Goal: Task Accomplishment & Management: Use online tool/utility

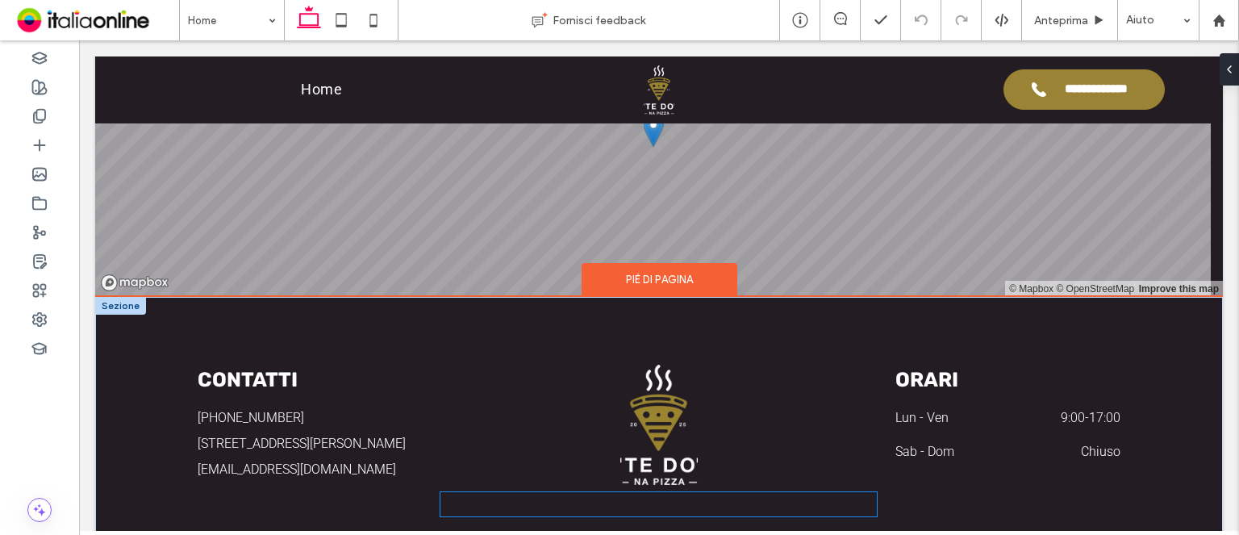
scroll to position [3596, 0]
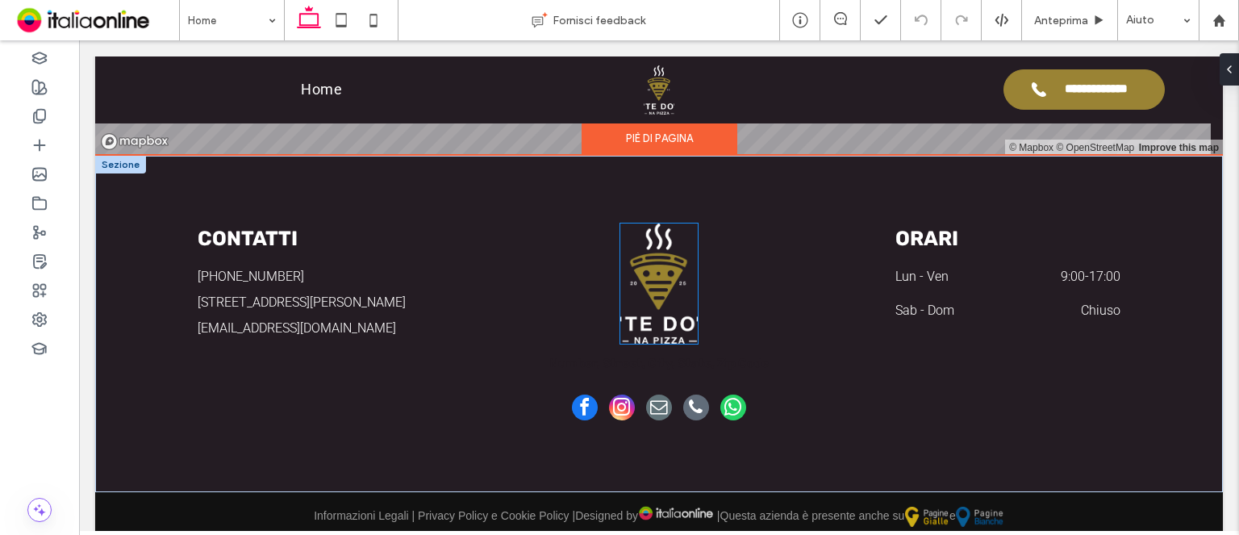
click at [662, 276] on img at bounding box center [658, 283] width 77 height 120
click at [662, 276] on div at bounding box center [658, 283] width 77 height 120
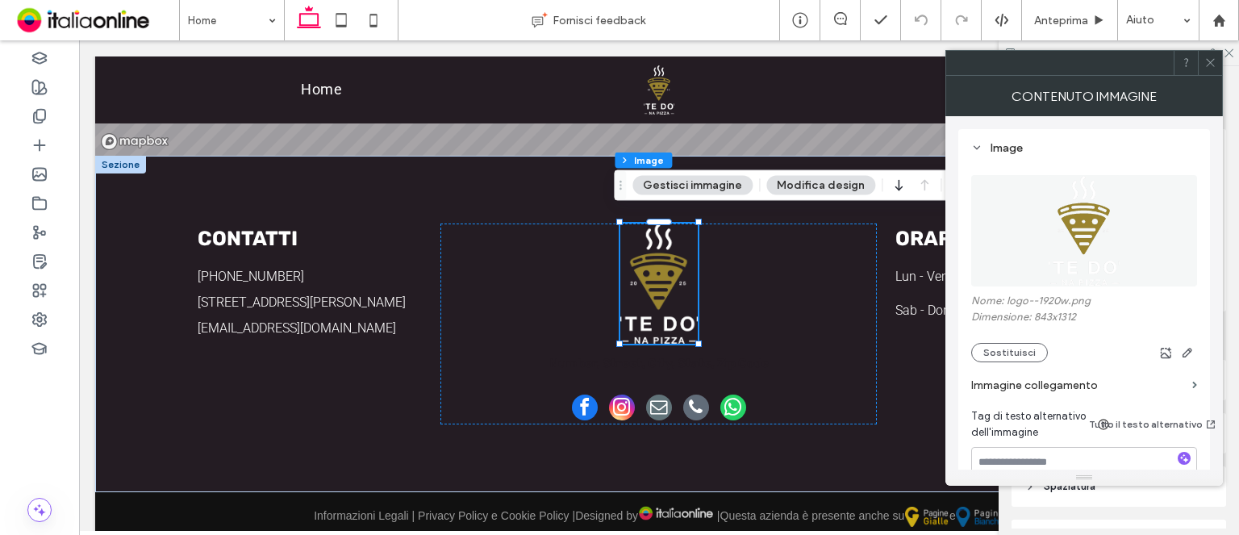
click at [1063, 382] on label "Immagine collegamento" at bounding box center [1078, 385] width 215 height 30
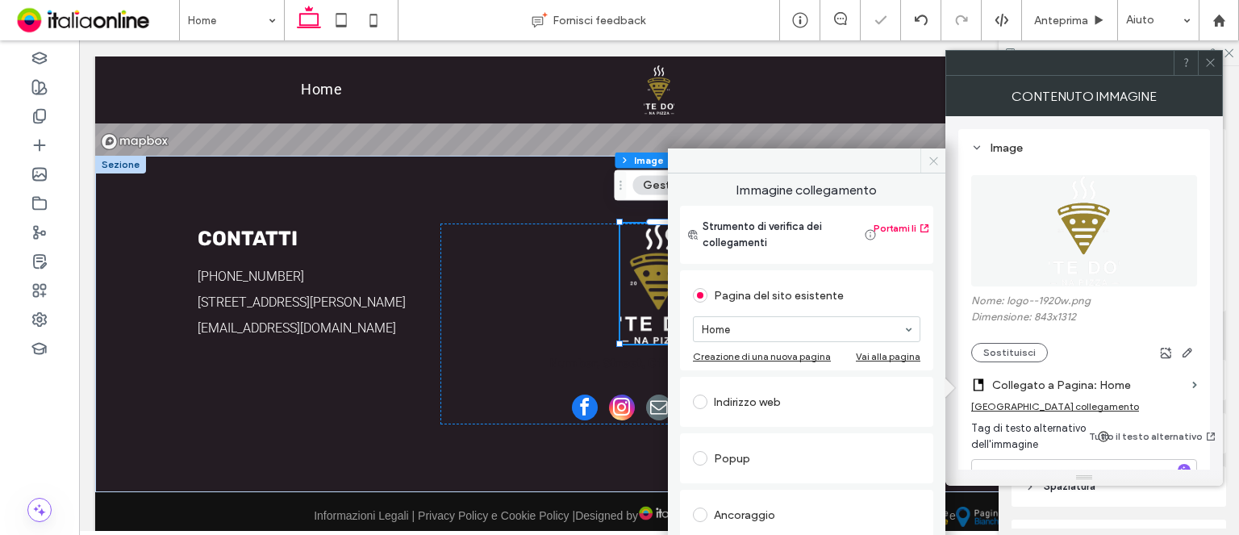
click at [929, 157] on icon at bounding box center [934, 161] width 12 height 12
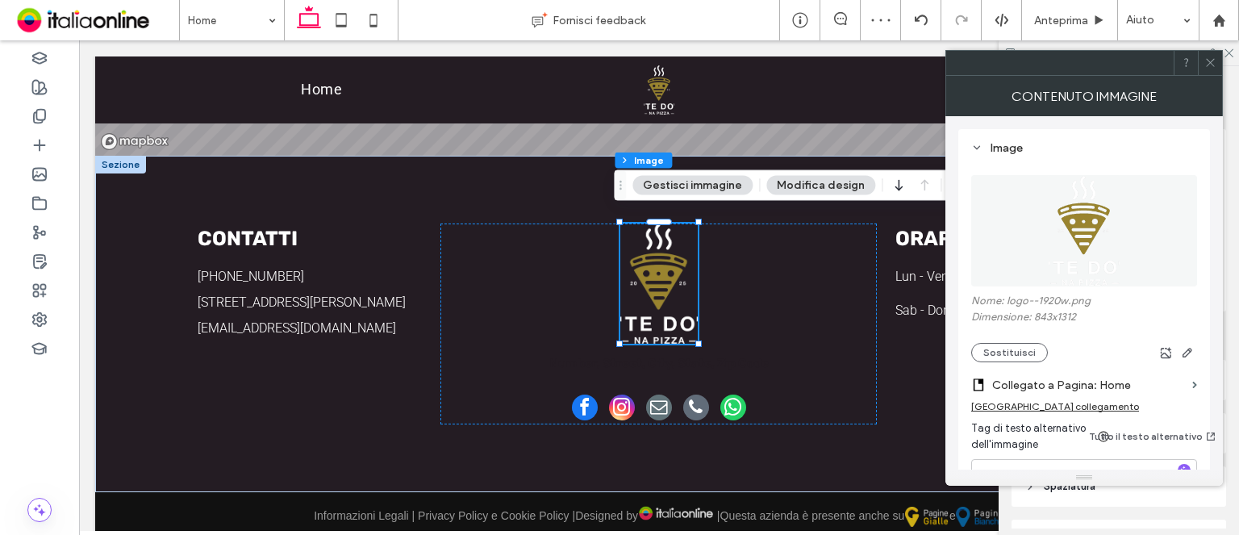
click at [1212, 57] on icon at bounding box center [1210, 62] width 12 height 12
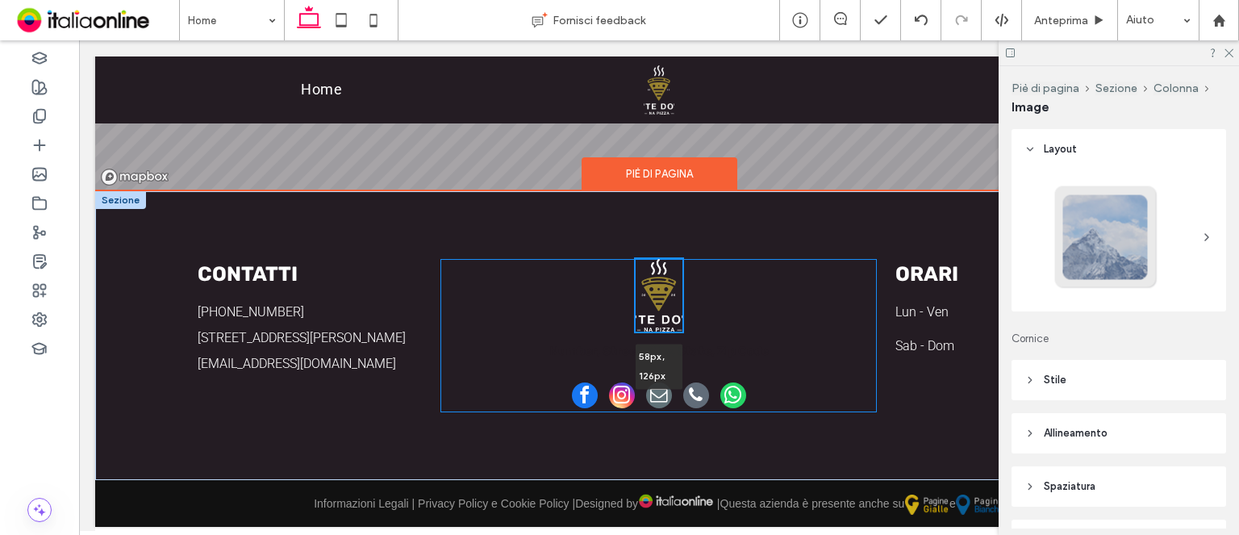
drag, startPoint x: 689, startPoint y: 332, endPoint x: 669, endPoint y: 315, distance: 26.3
click at [669, 315] on div "CONTATTI [PHONE_NUMBER] [STREET_ADDRESS][PERSON_NAME] (LT) [EMAIL_ADDRESS][DOMA…" at bounding box center [659, 335] width 968 height 289
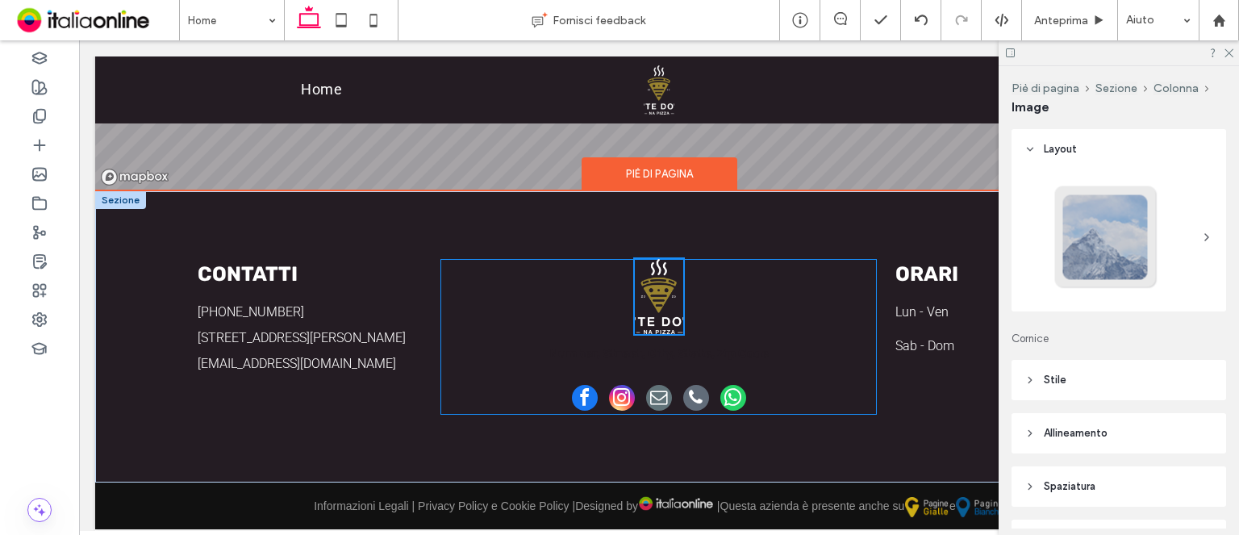
scroll to position [3563, 0]
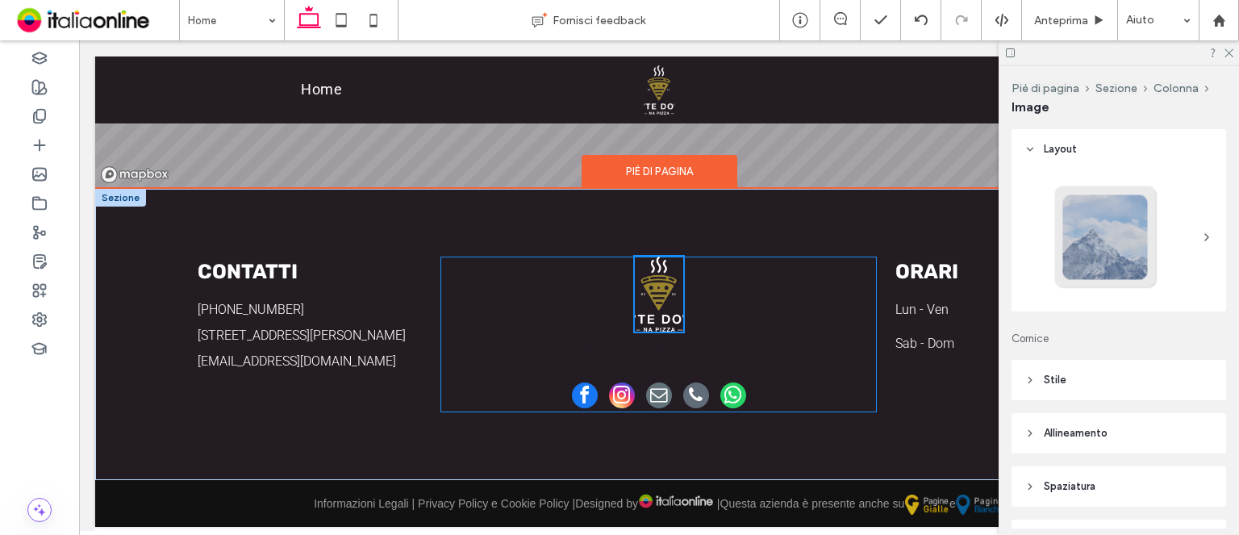
type input "**"
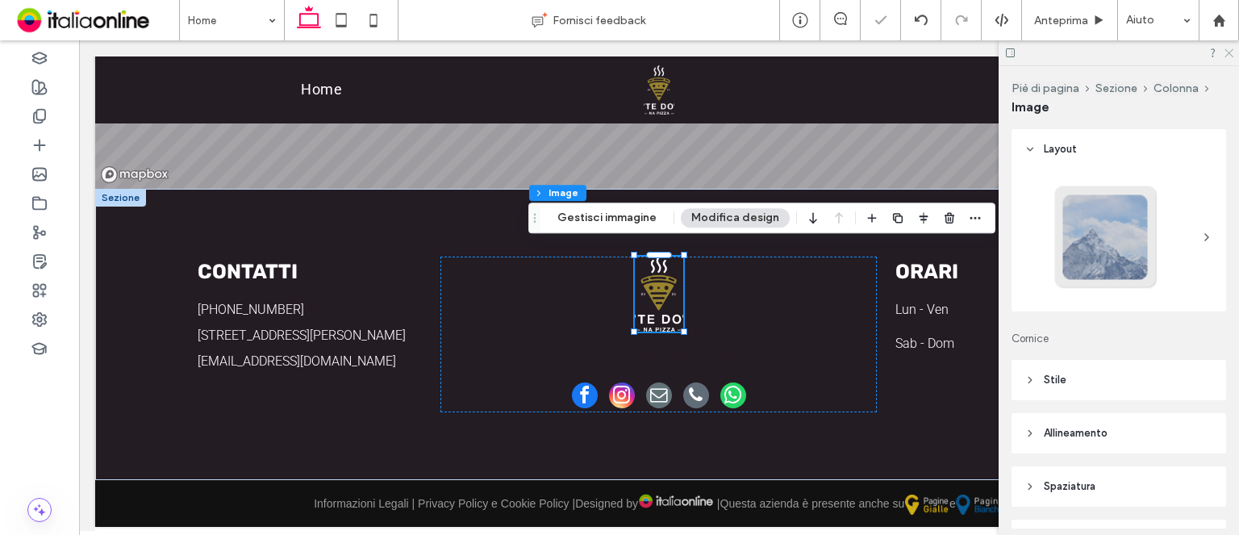
click at [1232, 47] on icon at bounding box center [1228, 52] width 10 height 10
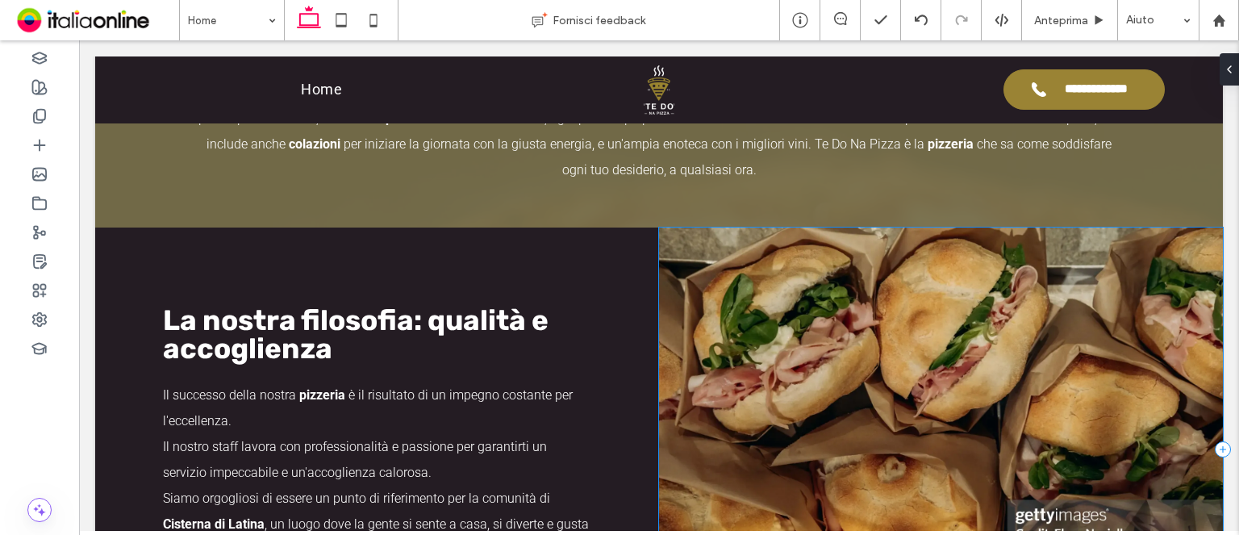
scroll to position [2081, 0]
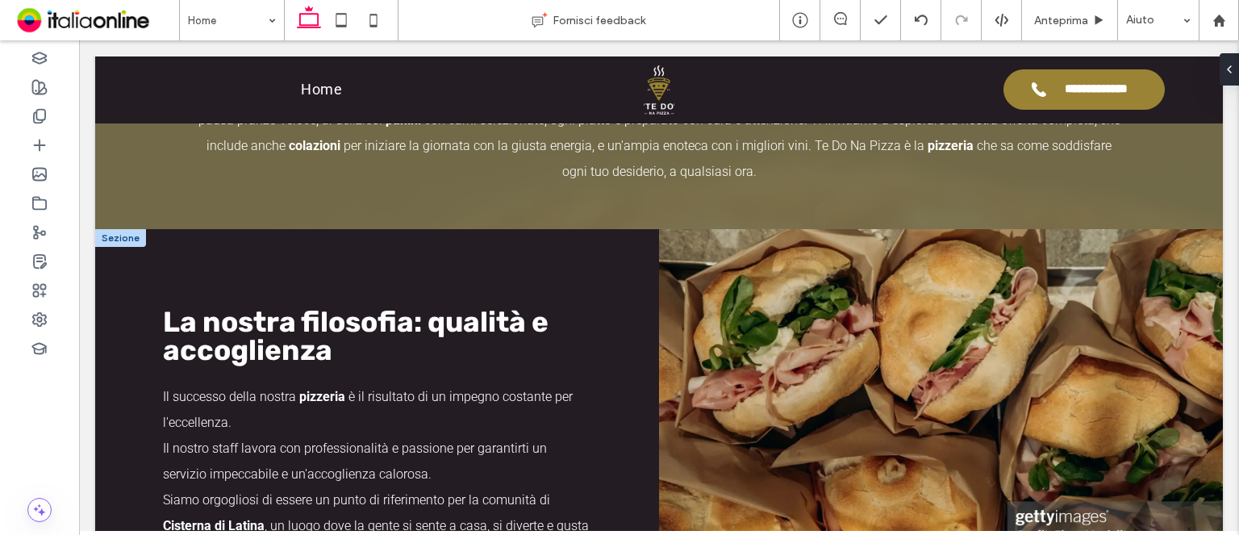
click at [119, 229] on div at bounding box center [120, 238] width 51 height 18
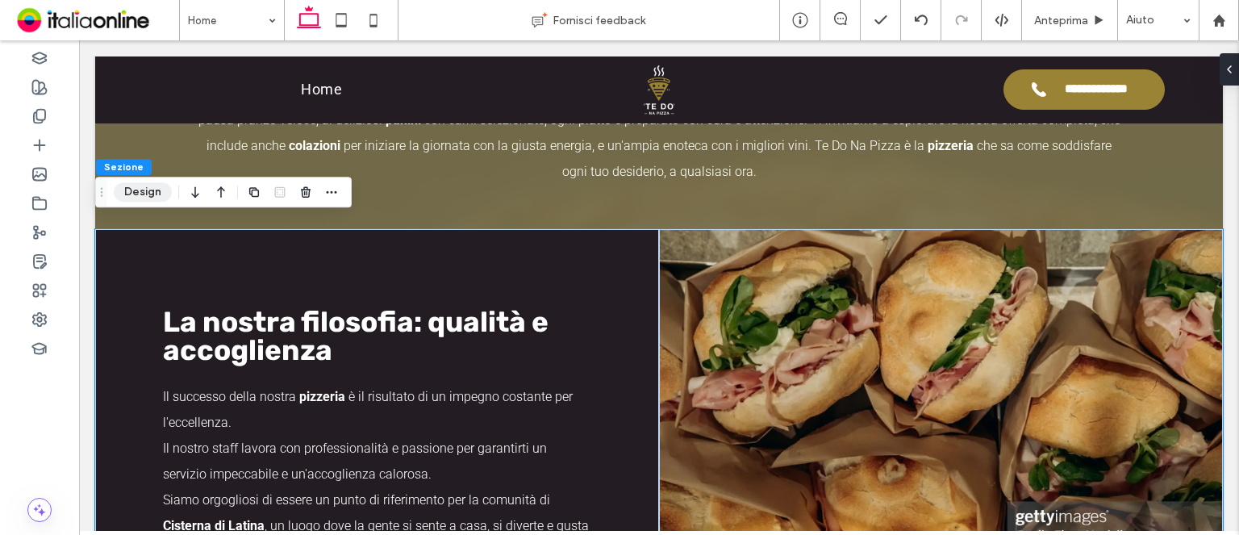
click at [165, 200] on button "Design" at bounding box center [143, 191] width 58 height 19
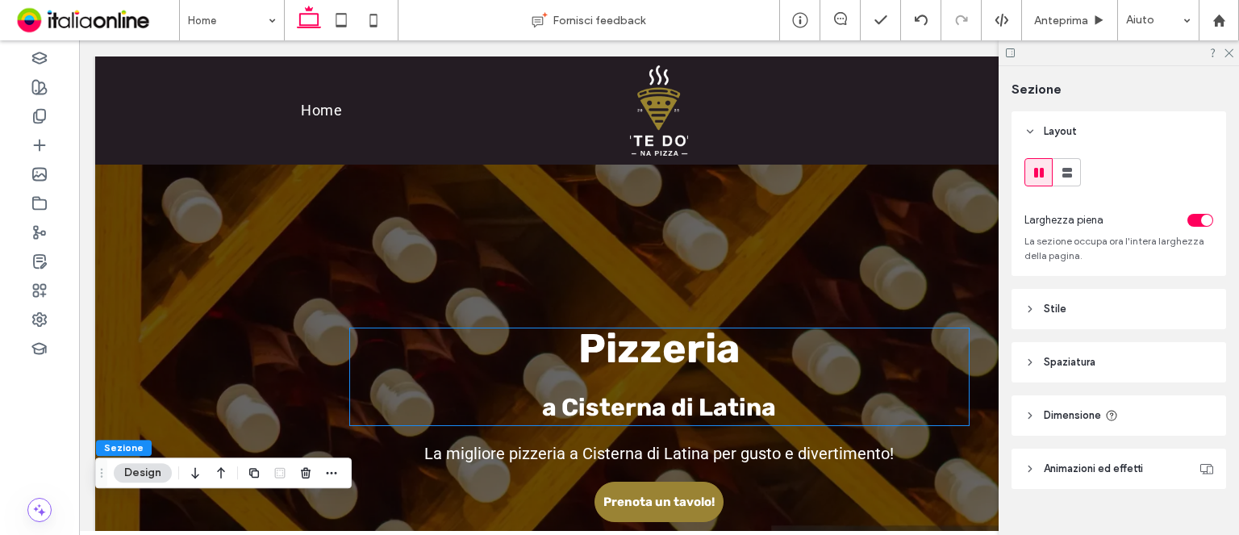
scroll to position [0, 0]
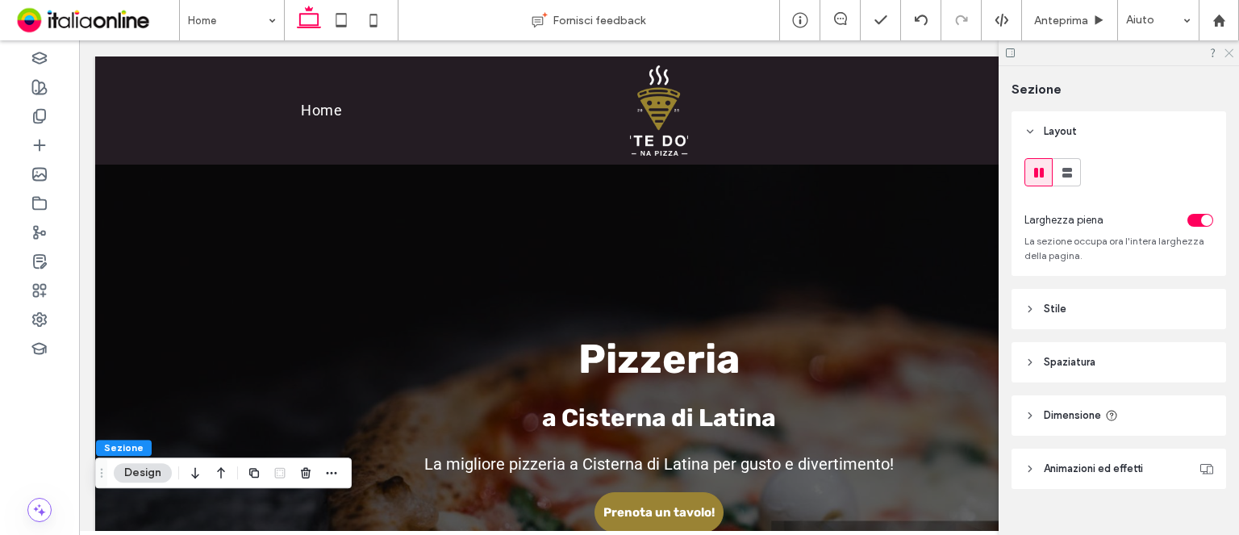
click at [1225, 56] on icon at bounding box center [1228, 52] width 10 height 10
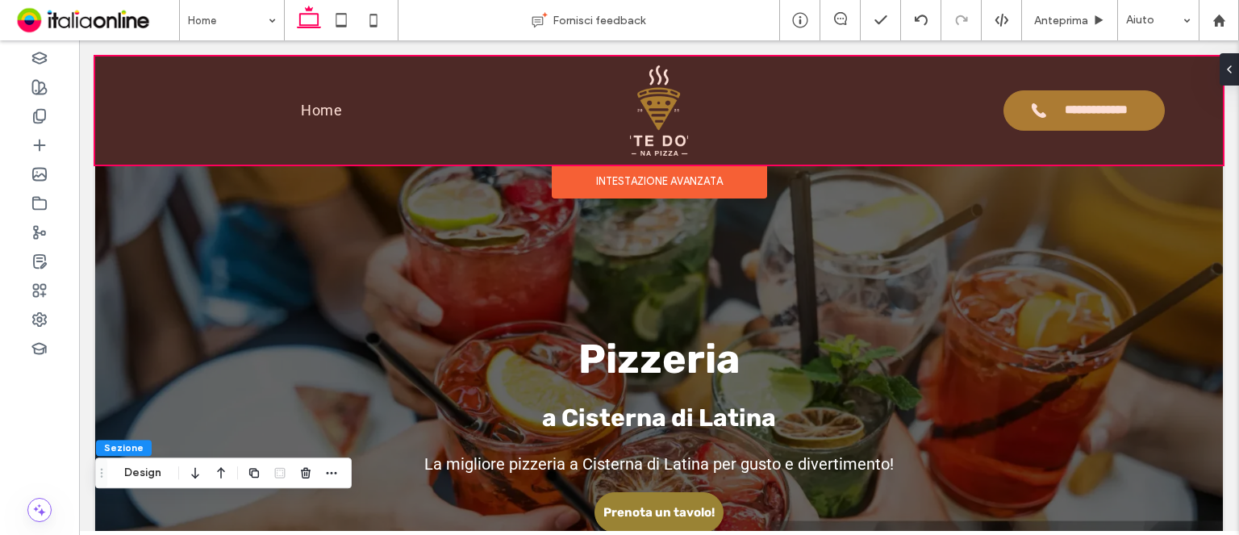
click at [1023, 102] on div at bounding box center [659, 110] width 1128 height 108
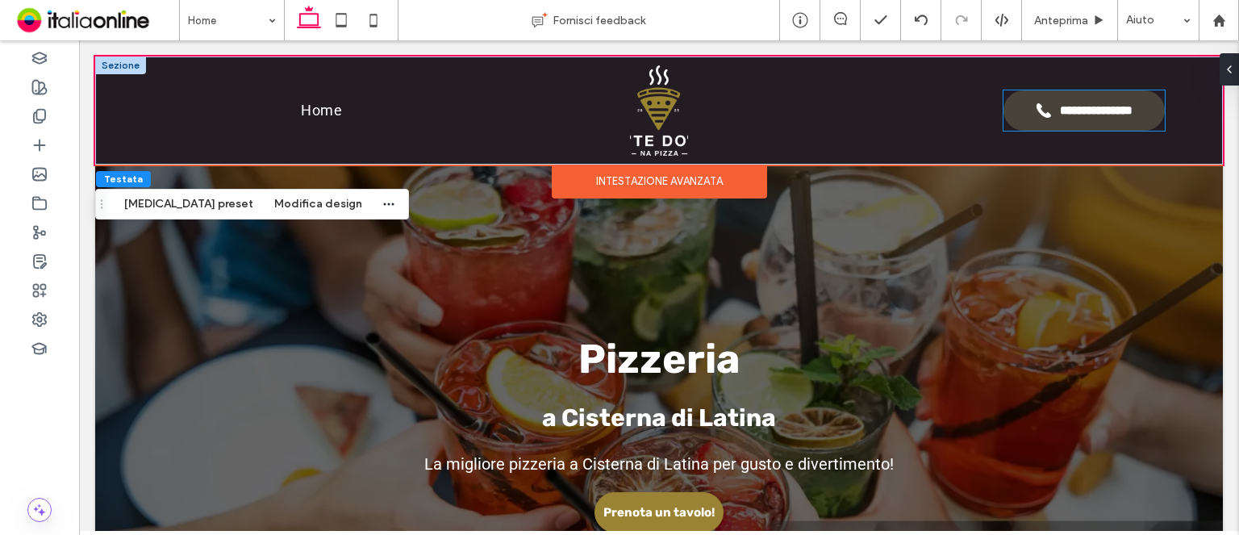
click at [1036, 102] on span at bounding box center [1044, 110] width 16 height 16
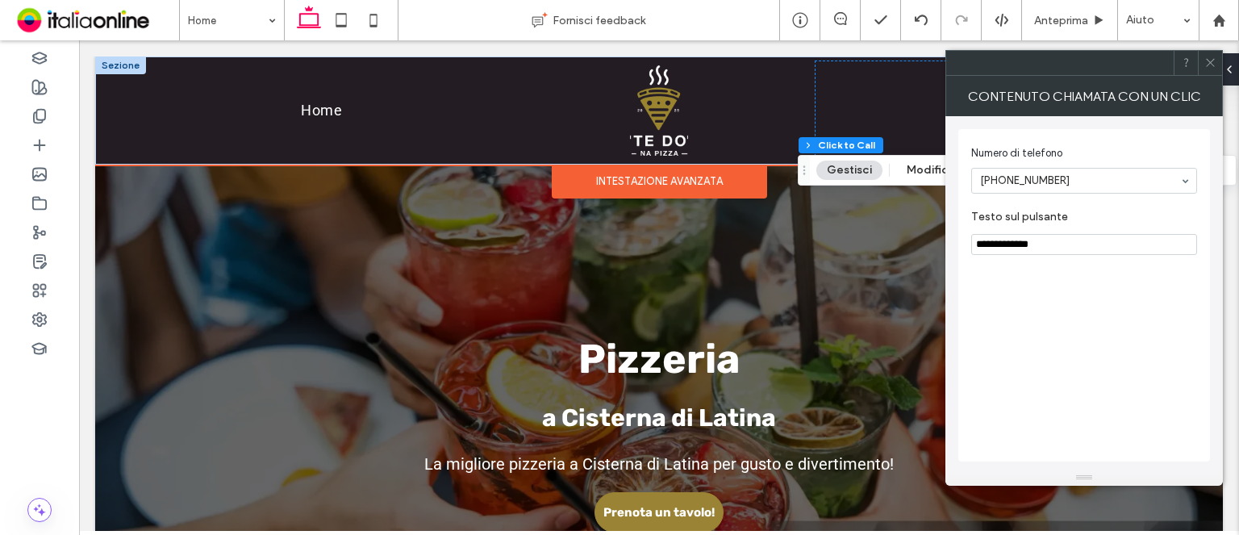
type input "*"
type input "***"
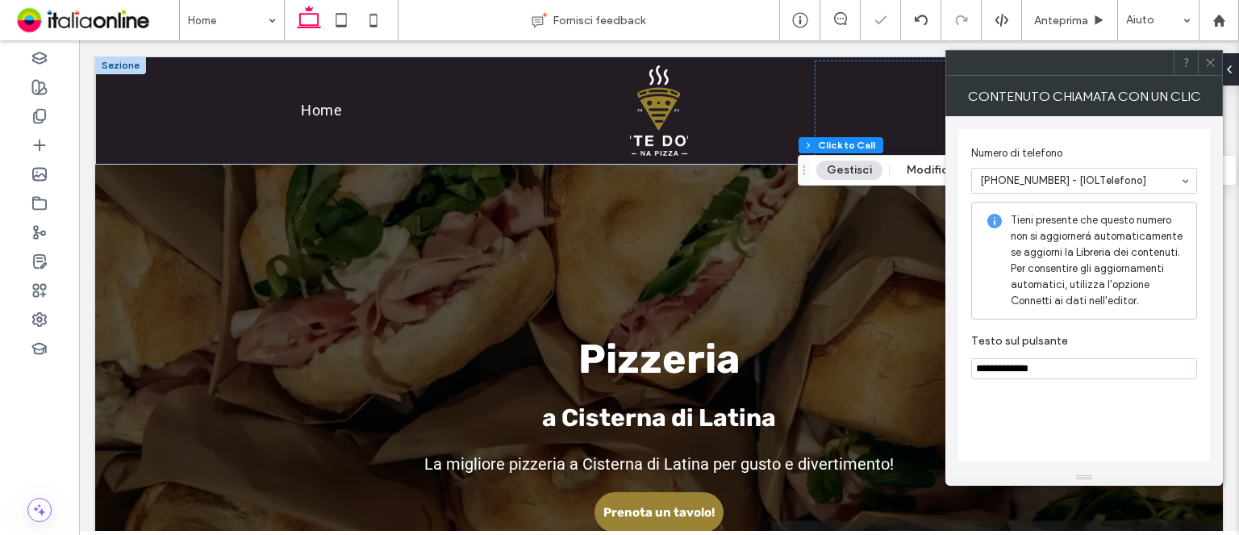
click at [1212, 59] on icon at bounding box center [1210, 62] width 12 height 12
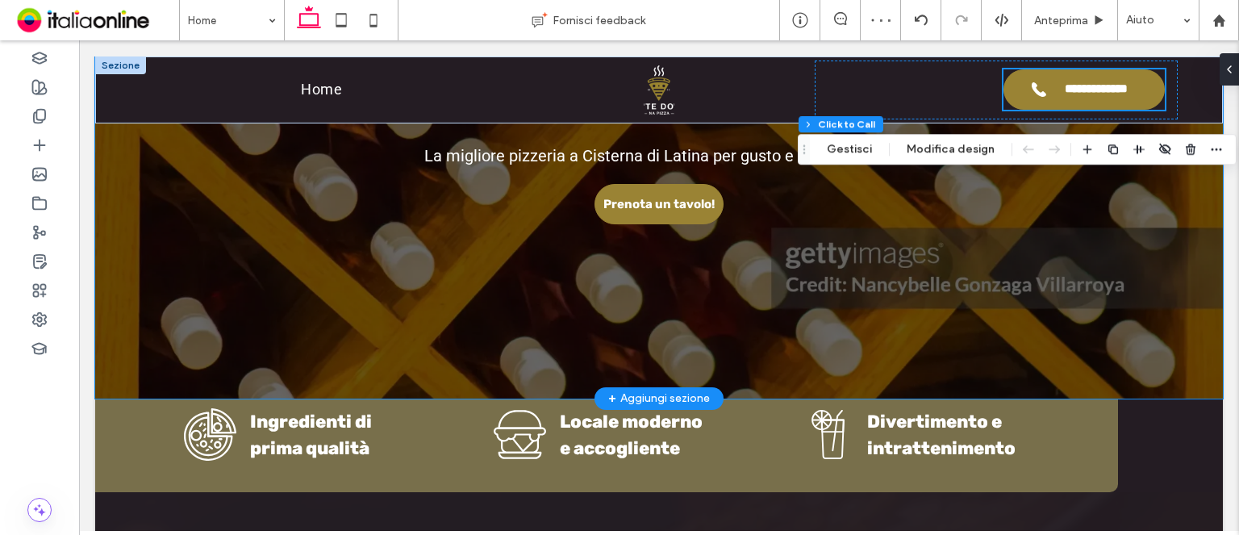
scroll to position [274, 0]
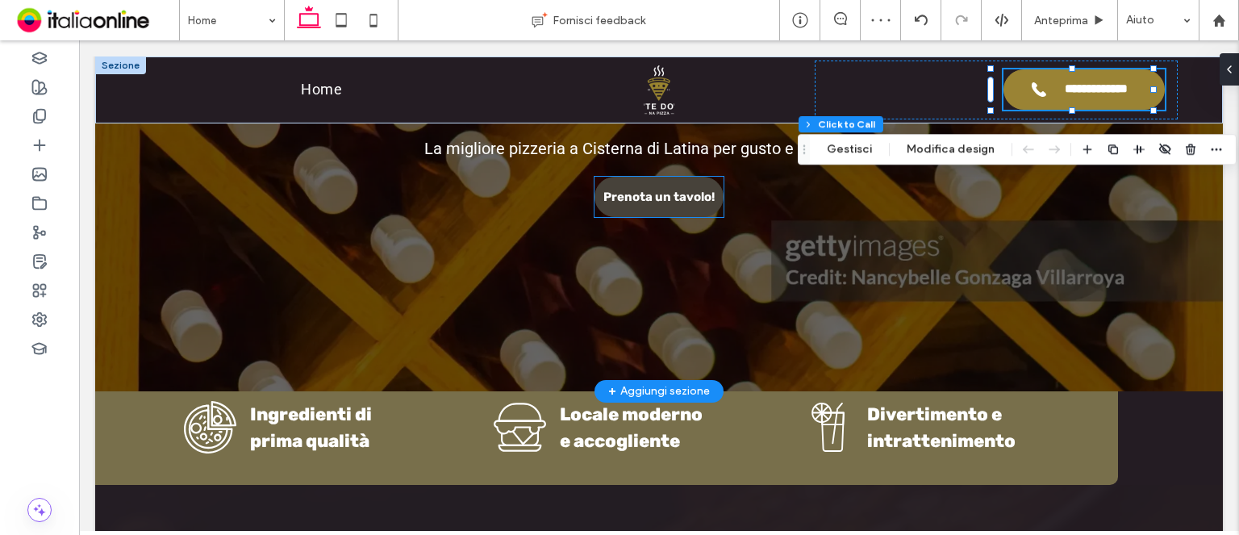
click at [645, 199] on span "Prenota un tavolo!" at bounding box center [658, 196] width 111 height 31
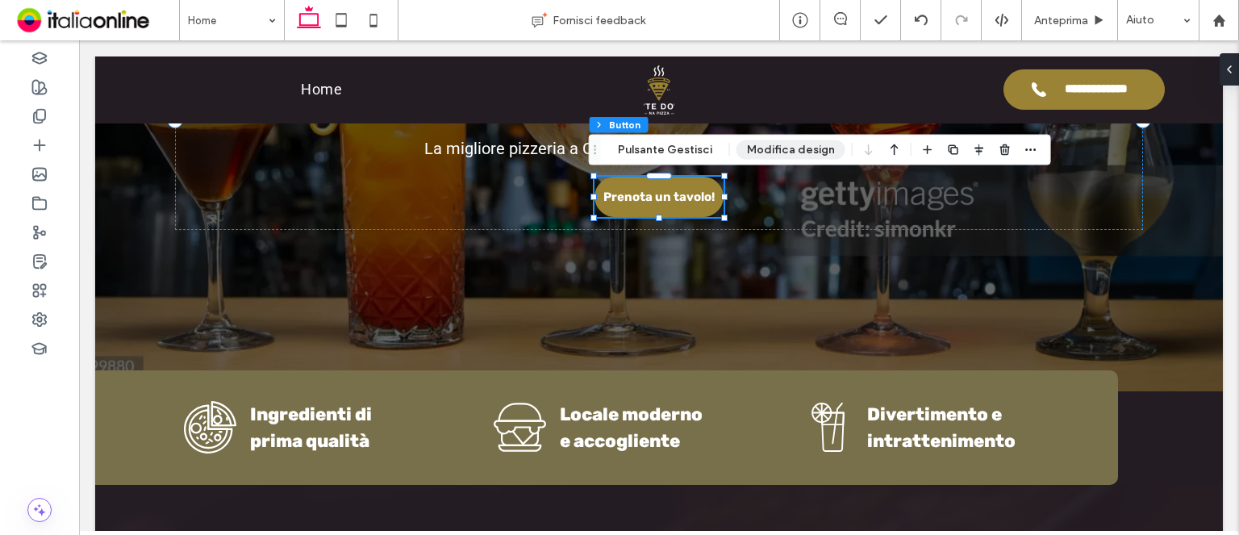
click at [761, 152] on button "Modifica design" at bounding box center [790, 149] width 109 height 19
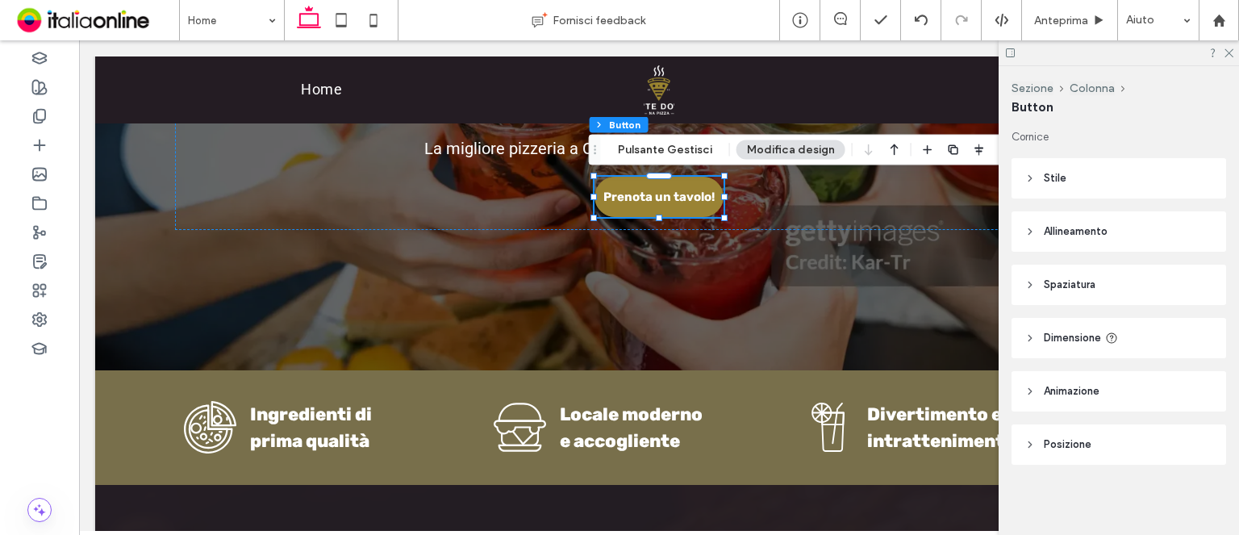
click at [1073, 330] on span "Dimensione" at bounding box center [1072, 338] width 57 height 16
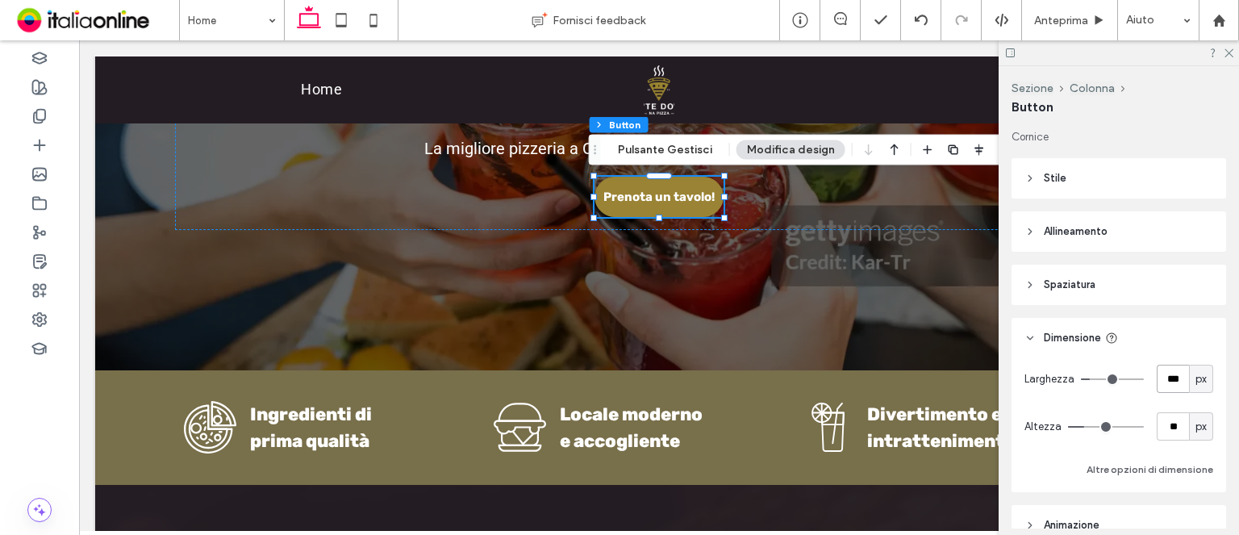
click at [1170, 381] on input "***" at bounding box center [1173, 379] width 32 height 28
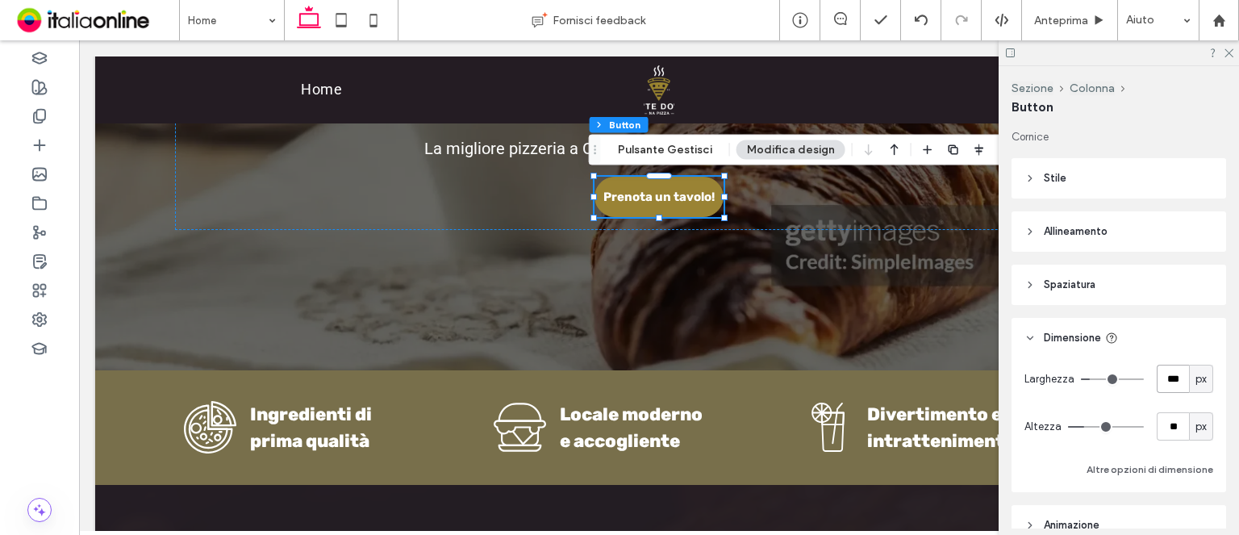
type input "***"
